Goal: Transaction & Acquisition: Purchase product/service

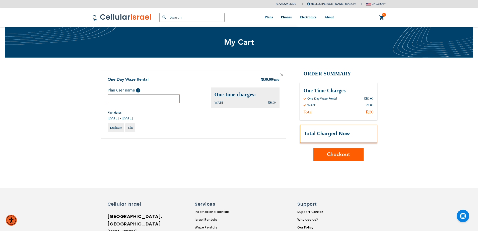
click at [337, 148] on button "Checkout" at bounding box center [338, 154] width 50 height 13
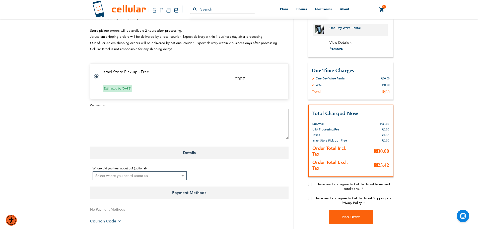
scroll to position [226, 0]
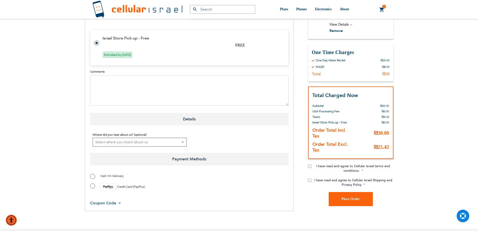
click at [309, 164] on input "I have read and agree to Cellular Israel terms and conditions." at bounding box center [309, 165] width 3 height 3
checkbox input "true"
drag, startPoint x: 310, startPoint y: 173, endPoint x: 305, endPoint y: 170, distance: 5.9
click at [309, 178] on input "I have read and agree to Cellular Israel Shipping and Privacy Policy" at bounding box center [309, 179] width 3 height 3
checkbox input "true"
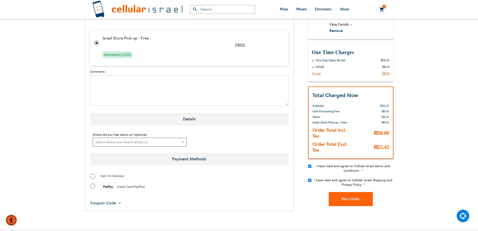
drag, startPoint x: 112, startPoint y: 169, endPoint x: 114, endPoint y: 168, distance: 2.9
click at [112, 174] on span "Cash On Delivery" at bounding box center [112, 176] width 24 height 4
click at [93, 173] on label "Cash On Delivery" at bounding box center [107, 175] width 34 height 5
radio input "true"
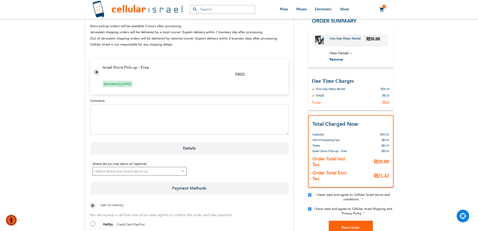
scroll to position [276, 0]
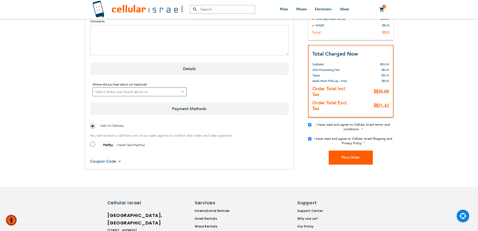
click at [338, 150] on button "Place Order" at bounding box center [351, 157] width 44 height 14
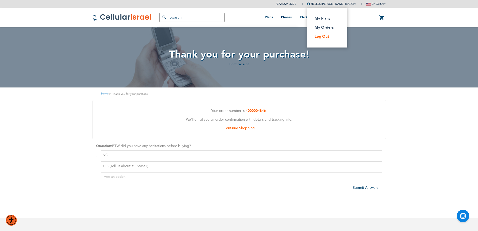
click at [334, 37] on link "Log Out" at bounding box center [326, 36] width 22 height 5
